Goal: Task Accomplishment & Management: Manage account settings

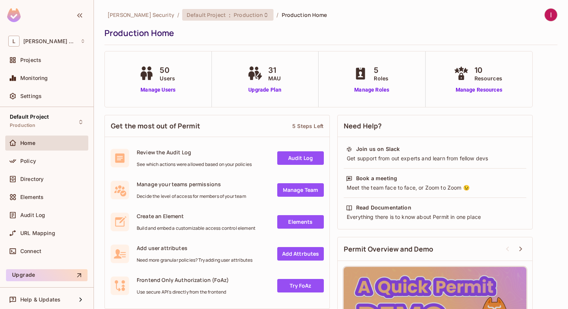
click at [234, 14] on span "Production" at bounding box center [248, 14] width 29 height 7
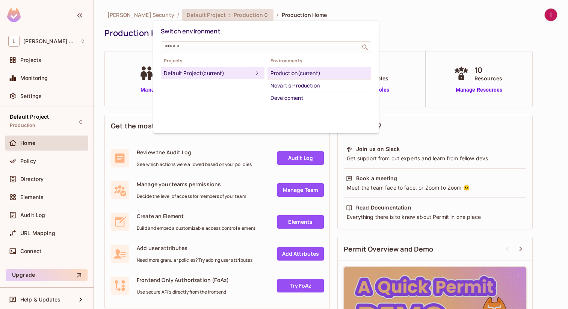
click at [304, 73] on div "Production (current)" at bounding box center [320, 73] width 98 height 9
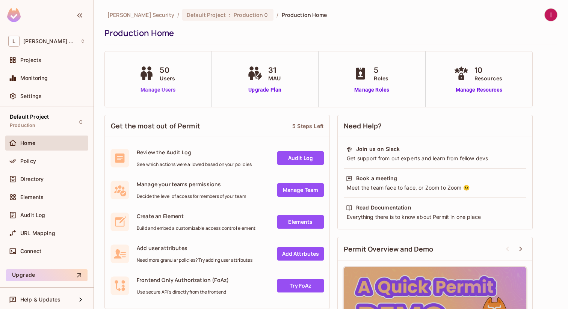
click at [166, 91] on link "Manage Users" at bounding box center [158, 90] width 42 height 8
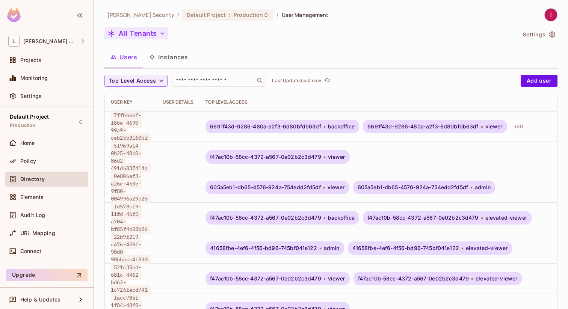
click at [147, 38] on button "All Tenants" at bounding box center [136, 33] width 64 height 12
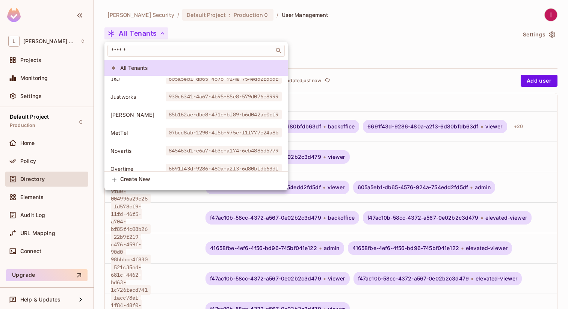
scroll to position [59, 0]
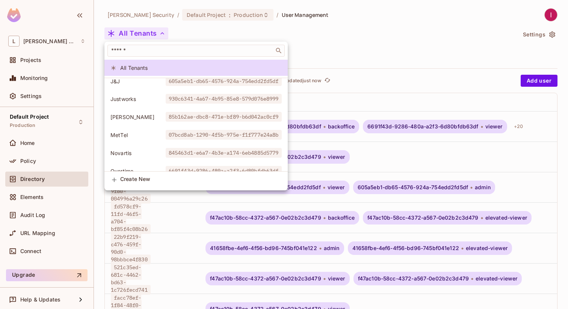
click at [169, 98] on span "930c6341-4a67-4b95-85e8-579d076e8999" at bounding box center [224, 99] width 116 height 10
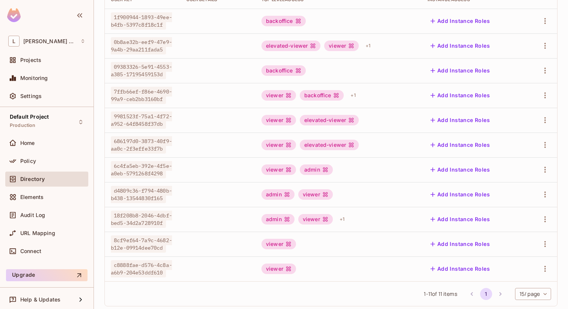
scroll to position [103, 0]
click at [548, 245] on icon "button" at bounding box center [545, 243] width 9 height 9
click at [326, 250] on div at bounding box center [284, 154] width 568 height 309
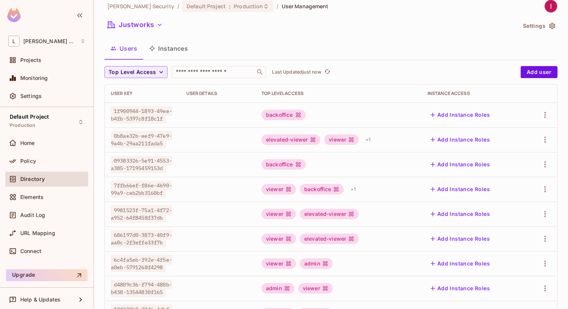
scroll to position [14, 0]
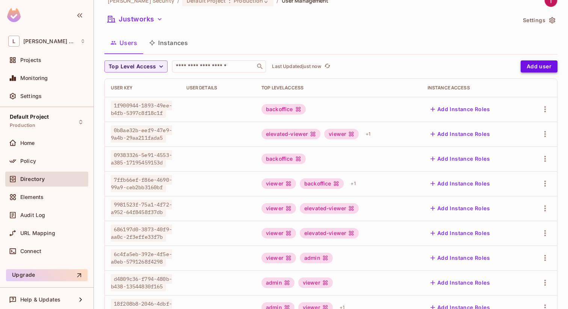
click at [525, 64] on button "Add user" at bounding box center [539, 67] width 37 height 12
